Goal: Complete application form

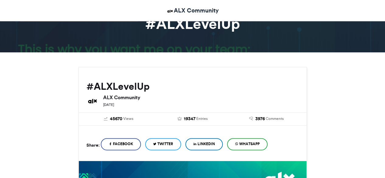
scroll to position [31, 0]
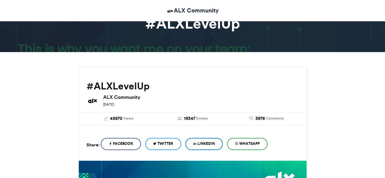
click at [209, 147] on link "LinkedIn" at bounding box center [203, 144] width 37 height 12
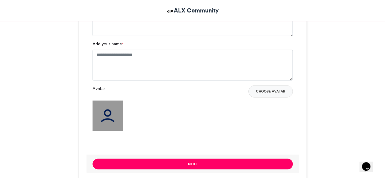
scroll to position [514, 0]
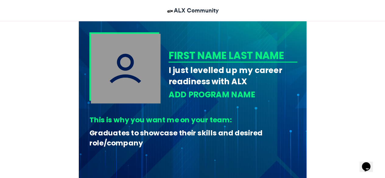
scroll to position [203, 0]
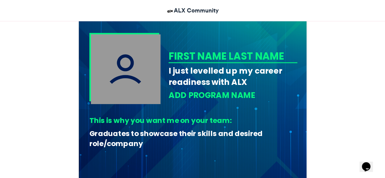
click at [196, 53] on div "FIRST NAME LAST NAME" at bounding box center [231, 56] width 127 height 14
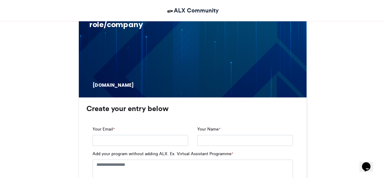
scroll to position [352, 0]
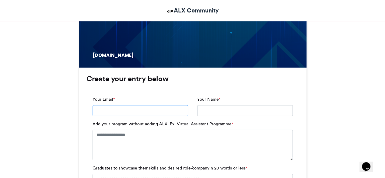
click at [113, 110] on input "Your Email *" at bounding box center [139, 110] width 95 height 11
type input "*"
type input "**********"
click at [204, 108] on input "Your Name *" at bounding box center [244, 110] width 95 height 11
type input "**********"
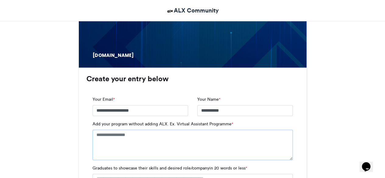
click at [121, 131] on textarea "Add your program without adding ALX. Ex. Virtual Assistant Programme *" at bounding box center [192, 145] width 200 height 30
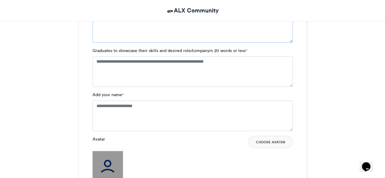
scroll to position [475, 0]
type textarea "**********"
click at [101, 103] on textarea "Add your name *" at bounding box center [192, 115] width 200 height 30
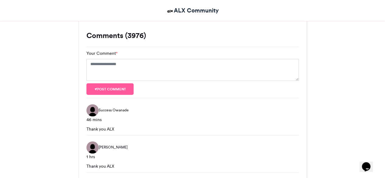
scroll to position [699, 0]
type textarea "**********"
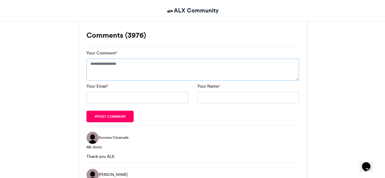
click at [97, 67] on textarea "Your Comment *" at bounding box center [192, 70] width 212 height 22
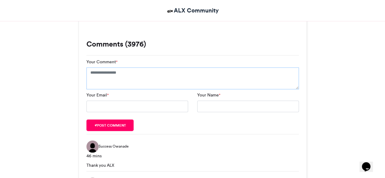
scroll to position [690, 0]
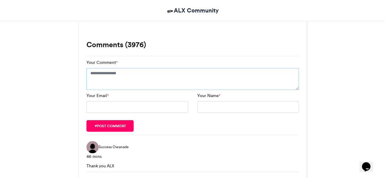
click at [95, 75] on textarea "Your Comment *" at bounding box center [192, 79] width 212 height 22
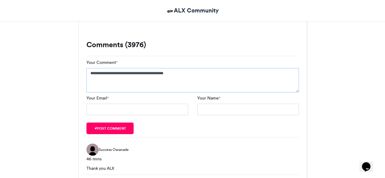
type textarea "**********"
click at [100, 108] on input "Your Email *" at bounding box center [137, 110] width 102 height 12
type input "**********"
click at [212, 107] on input "Your Name *" at bounding box center [248, 110] width 102 height 12
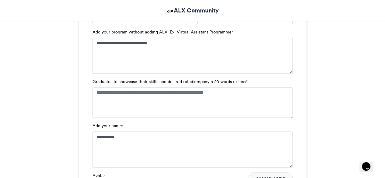
scroll to position [426, 0]
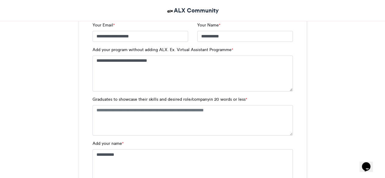
type input "*********"
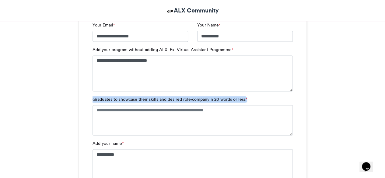
drag, startPoint x: 92, startPoint y: 98, endPoint x: 248, endPoint y: 98, distance: 156.0
click at [248, 98] on div "Graduates to showcase their skills and desired role/companyin 20 words or less *" at bounding box center [192, 115] width 200 height 39
copy label "Graduates to showcase their skills and desired role/companyin 20 words or less *"
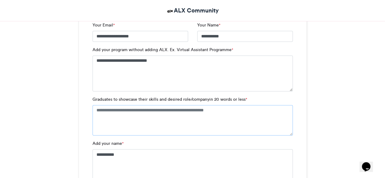
click at [111, 114] on textarea "Graduates to showcase their skills and desired role/companyin 20 words or less *" at bounding box center [192, 120] width 200 height 30
paste textarea "**********"
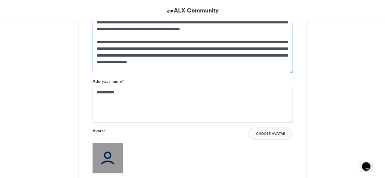
scroll to position [520, 0]
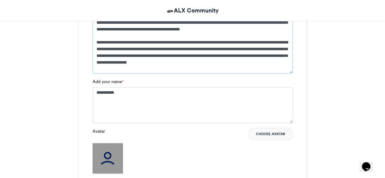
type textarea "**********"
click at [267, 132] on button "Choose Avatar" at bounding box center [270, 134] width 44 height 12
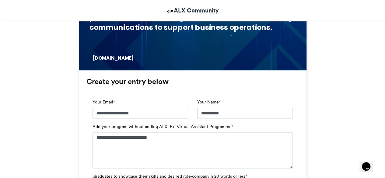
scroll to position [337, 0]
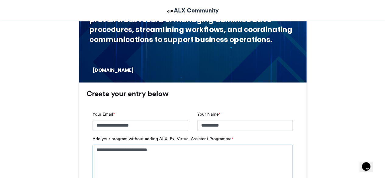
drag, startPoint x: 144, startPoint y: 150, endPoint x: 168, endPoint y: 156, distance: 25.7
click at [168, 156] on textarea "**********" at bounding box center [192, 162] width 200 height 36
type textarea "**********"
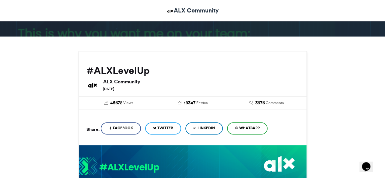
scroll to position [54, 0]
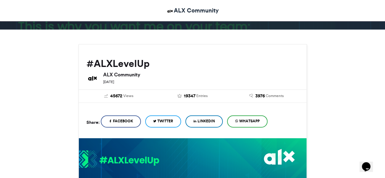
click at [203, 119] on span "LinkedIn" at bounding box center [205, 120] width 17 height 5
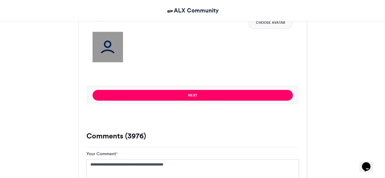
scroll to position [630, 0]
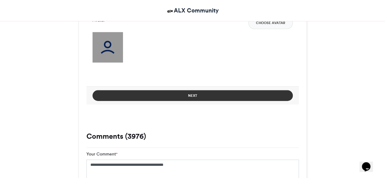
click at [184, 93] on button "Next" at bounding box center [192, 95] width 200 height 11
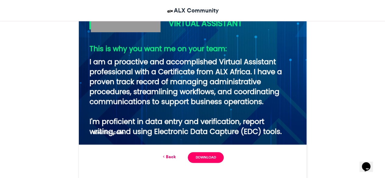
scroll to position [274, 0]
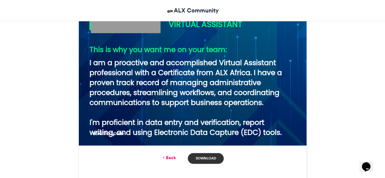
click at [199, 156] on link "Download" at bounding box center [206, 158] width 36 height 11
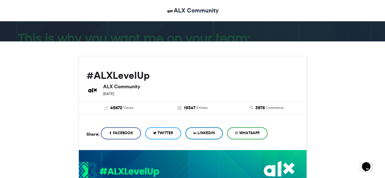
scroll to position [42, 0]
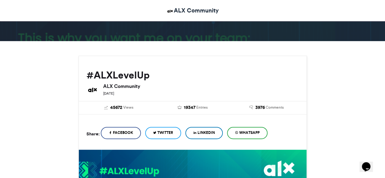
click at [206, 132] on span "LinkedIn" at bounding box center [205, 132] width 17 height 5
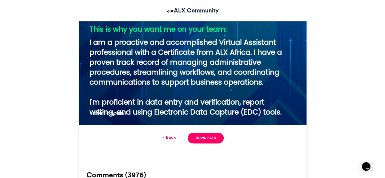
scroll to position [298, 0]
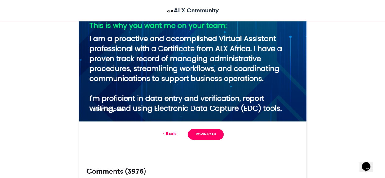
click at [169, 130] on link "Back" at bounding box center [168, 133] width 14 height 6
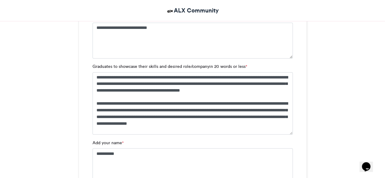
scroll to position [458, 0]
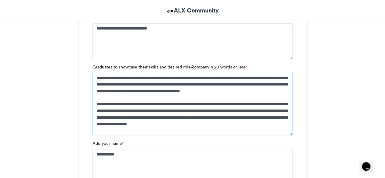
drag, startPoint x: 96, startPoint y: 102, endPoint x: 182, endPoint y: 125, distance: 88.8
click at [182, 125] on textarea "**********" at bounding box center [192, 104] width 200 height 62
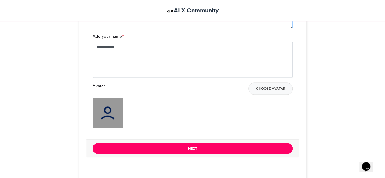
scroll to position [576, 0]
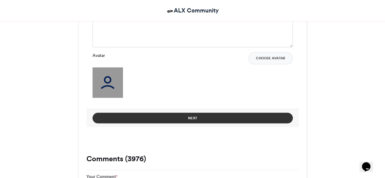
type textarea "**********"
click at [196, 118] on button "Next" at bounding box center [192, 118] width 200 height 11
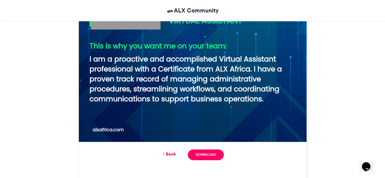
scroll to position [278, 0]
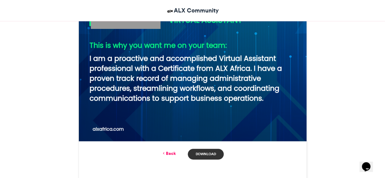
click at [204, 151] on link "Download" at bounding box center [206, 154] width 36 height 11
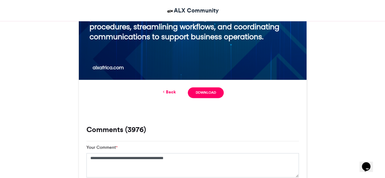
scroll to position [339, 0]
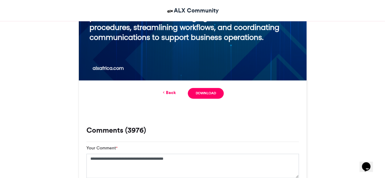
click at [171, 91] on link "Back" at bounding box center [168, 92] width 14 height 6
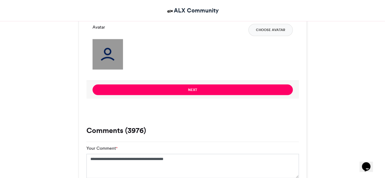
click at [117, 49] on img at bounding box center [107, 54] width 30 height 30
click at [271, 30] on button "Choose Avatar" at bounding box center [270, 30] width 44 height 12
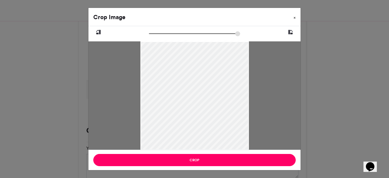
click at [295, 19] on span "×" at bounding box center [295, 18] width 2 height 4
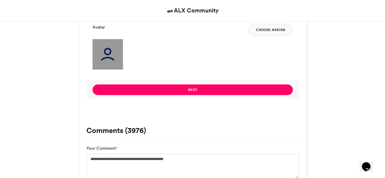
click at [263, 27] on button "Choose Avatar" at bounding box center [270, 30] width 44 height 12
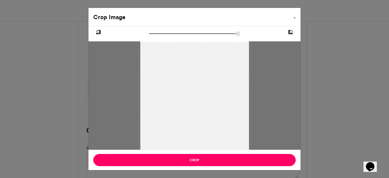
type input "******"
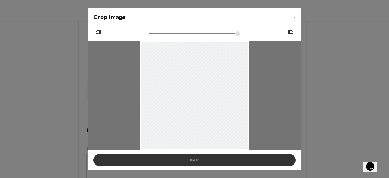
click at [228, 159] on button "Crop" at bounding box center [194, 160] width 203 height 12
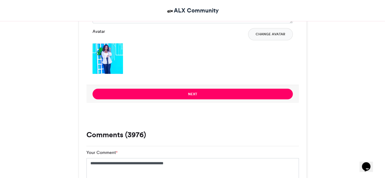
scroll to position [600, 0]
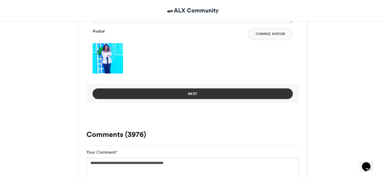
click at [189, 92] on button "Next" at bounding box center [192, 93] width 200 height 11
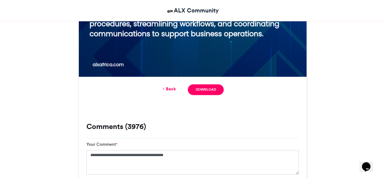
scroll to position [343, 0]
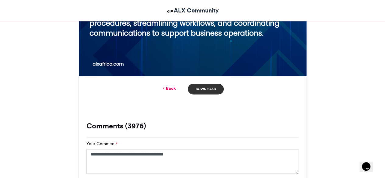
click at [197, 85] on link "Download" at bounding box center [206, 89] width 36 height 11
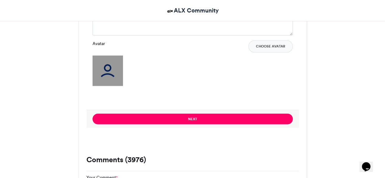
scroll to position [564, 0]
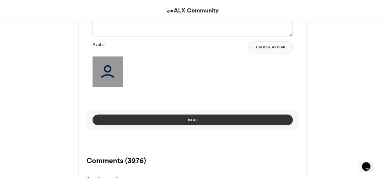
click at [193, 119] on button "Next" at bounding box center [192, 119] width 200 height 11
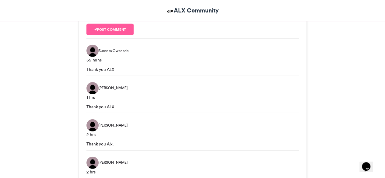
scroll to position [690, 0]
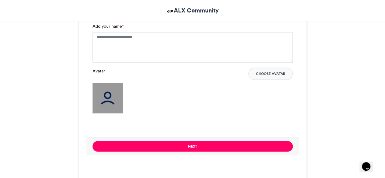
scroll to position [557, 0]
